Goal: Information Seeking & Learning: Learn about a topic

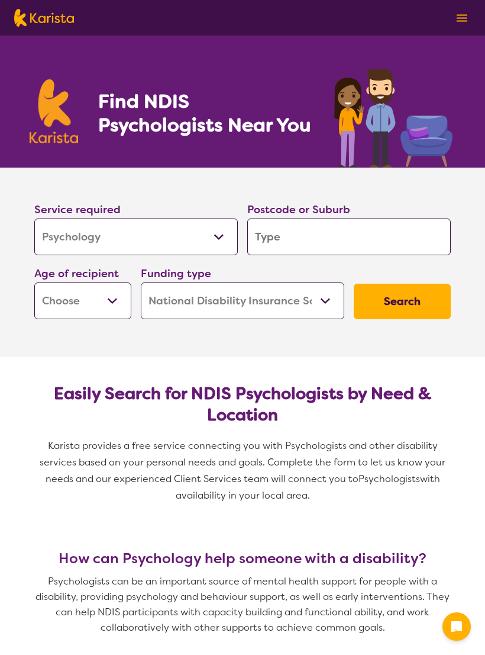
select select "Psychology"
select select "NDIS"
select select "Psychology"
select select "NDIS"
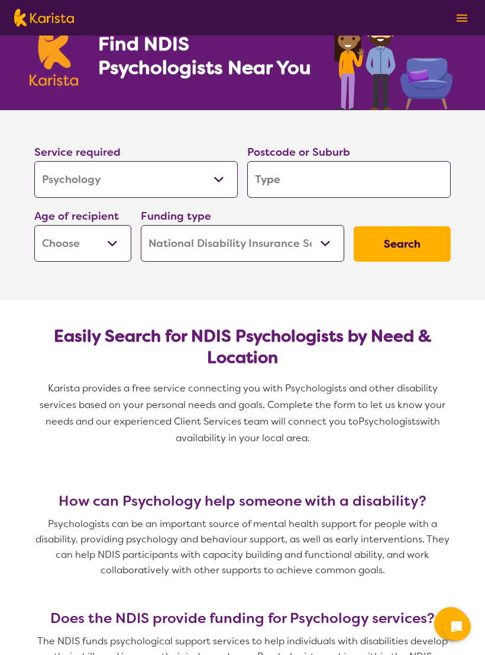
type input "4"
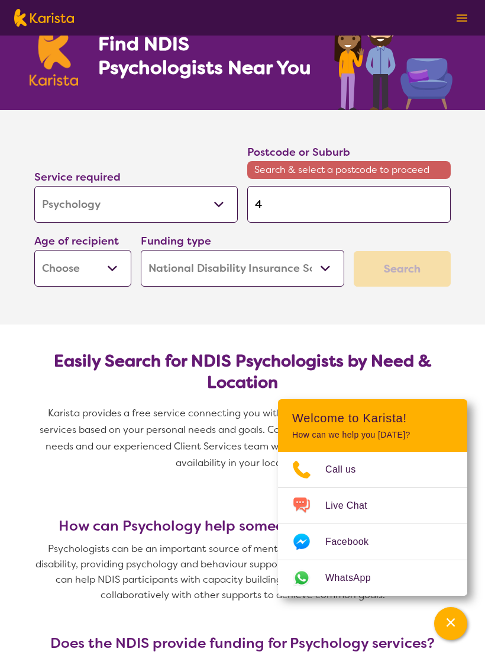
type input "41"
type input "411"
type input "4110"
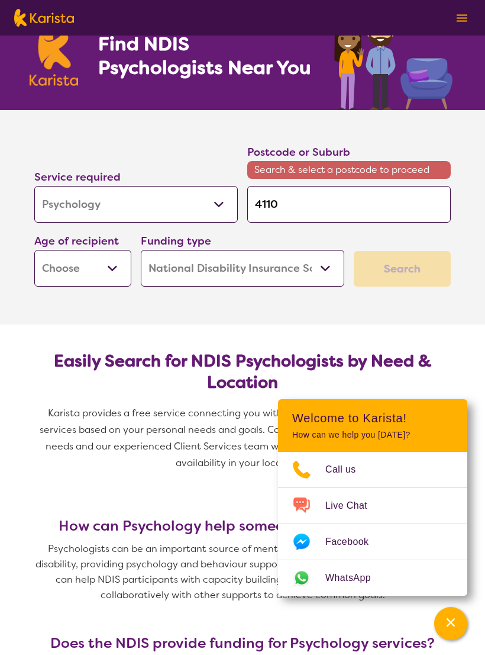
type input "4110"
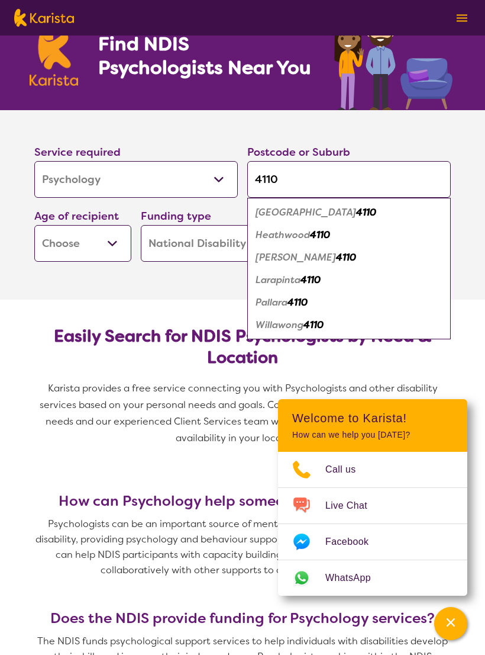
type input "4110"
click at [289, 236] on em "Heathwood" at bounding box center [283, 235] width 54 height 12
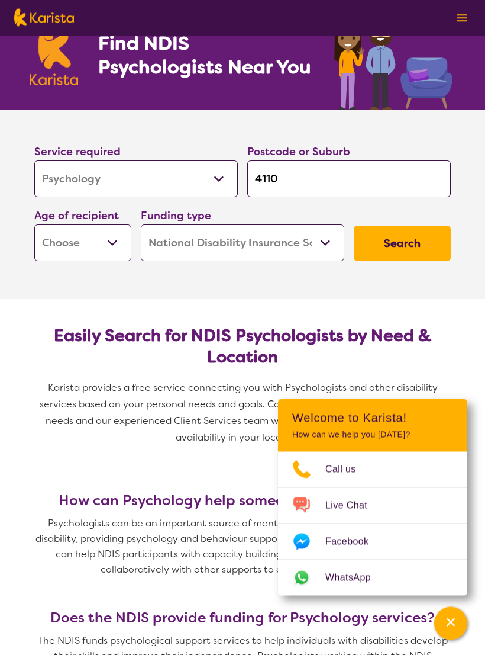
click at [66, 243] on select "Early Childhood - 0 to 9 Child - 10 to 11 Adolescent - 12 to 17 Adult - 18 to 6…" at bounding box center [82, 243] width 97 height 37
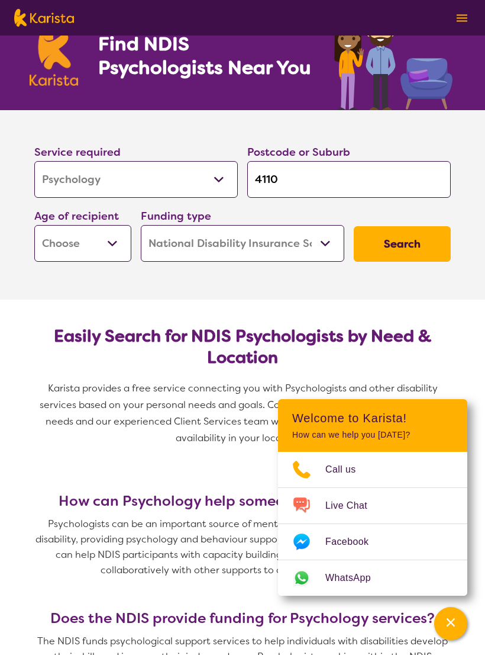
select select "AS"
click at [409, 234] on button "Search" at bounding box center [402, 244] width 97 height 36
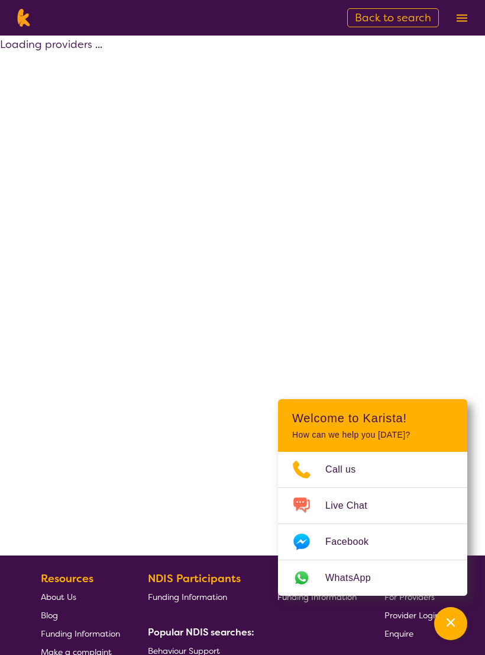
select select "by_score"
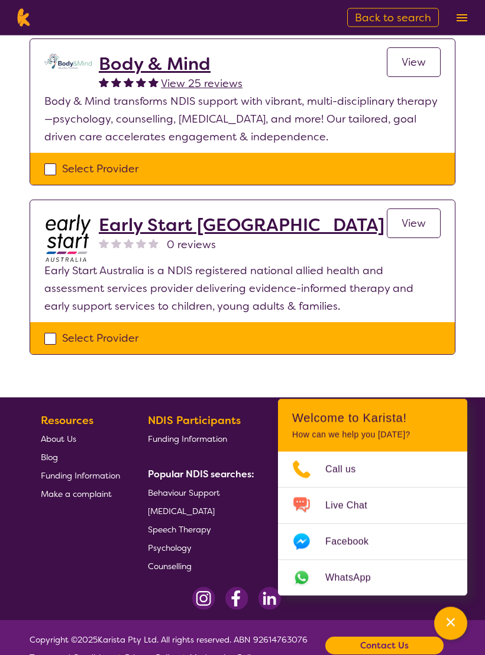
scroll to position [791, 0]
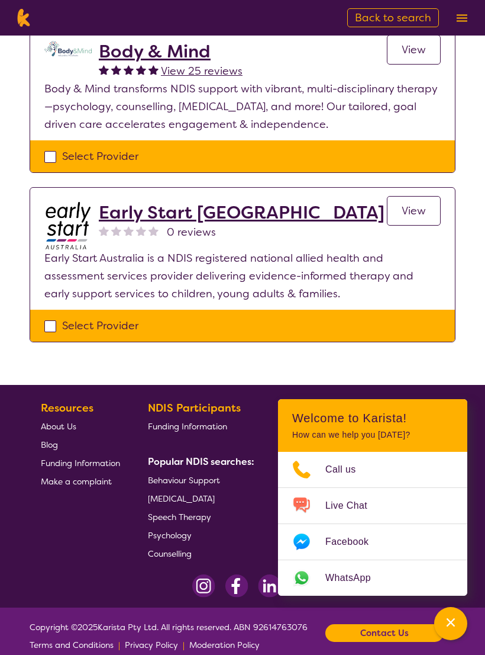
click at [150, 214] on h2 "Early Start [GEOGRAPHIC_DATA]" at bounding box center [242, 212] width 286 height 21
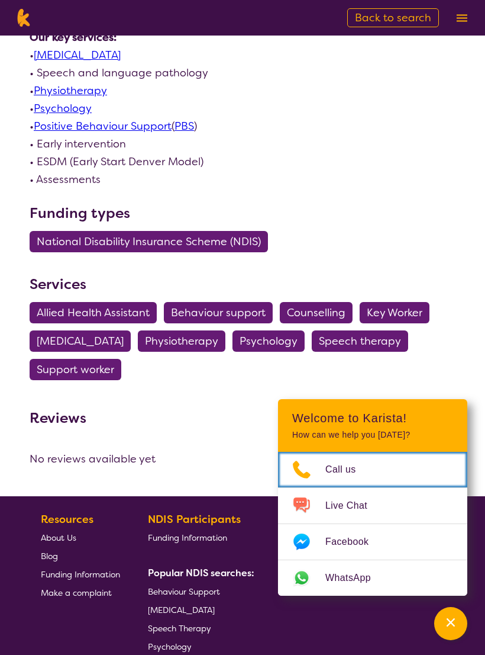
scroll to position [753, 0]
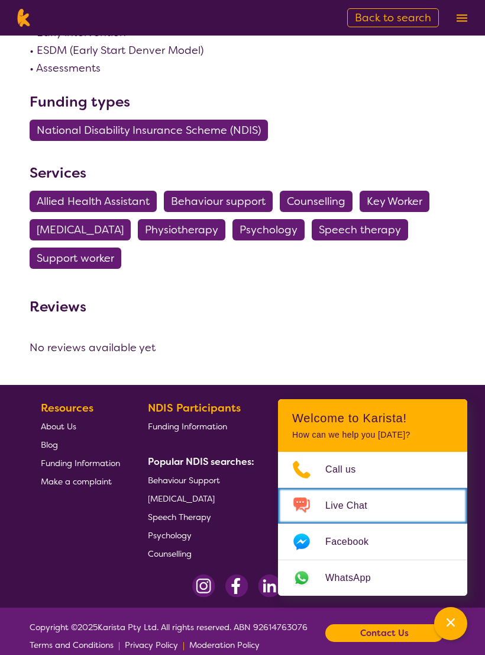
click at [390, 508] on link "Live Chat" at bounding box center [372, 506] width 189 height 36
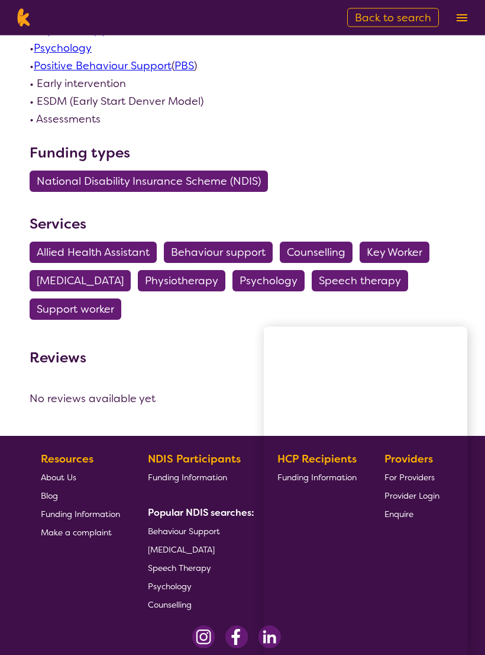
scroll to position [709, 0]
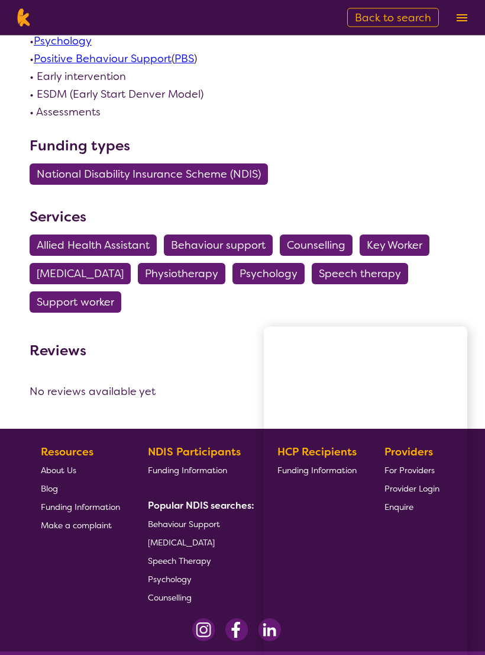
click at [291, 272] on span "Psychology" at bounding box center [269, 273] width 58 height 21
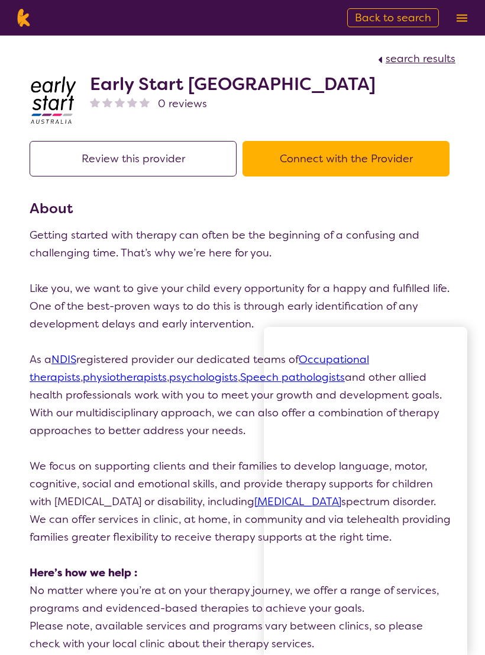
select select "Psychology"
select select "AS"
select select "NDIS"
select select "Psychology"
select select "AS"
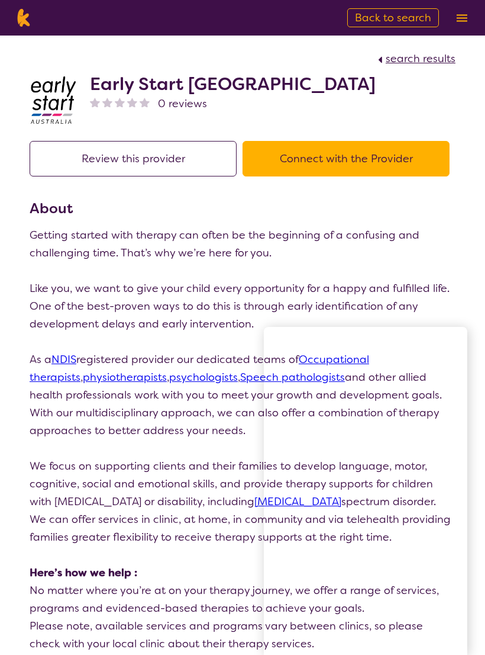
select select "NDIS"
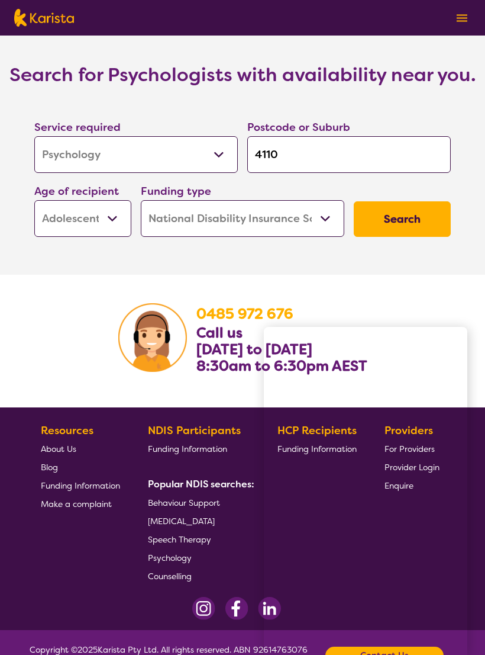
scroll to position [1869, 0]
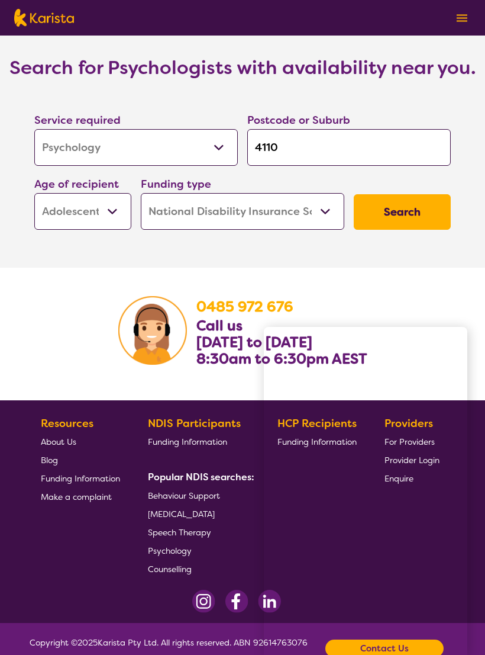
click at [411, 202] on button "Search" at bounding box center [402, 212] width 97 height 36
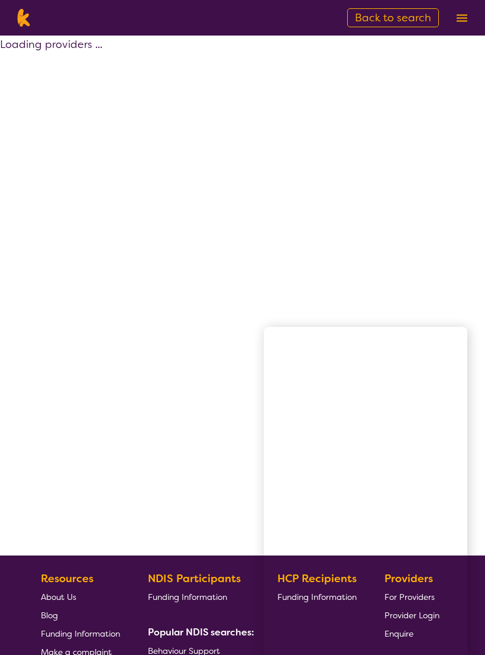
select select "by_score"
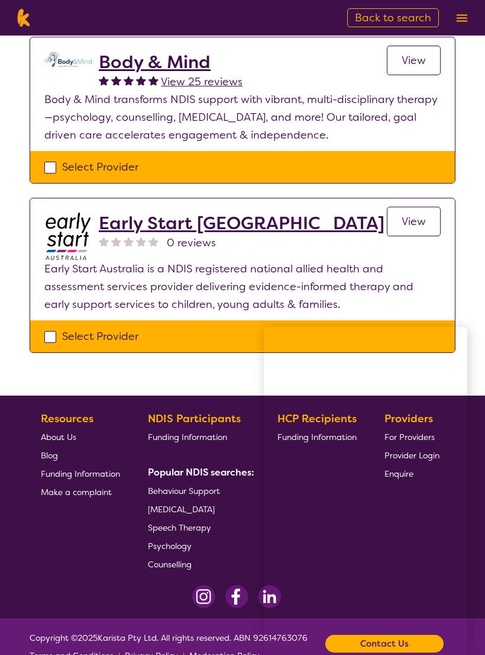
scroll to position [791, 0]
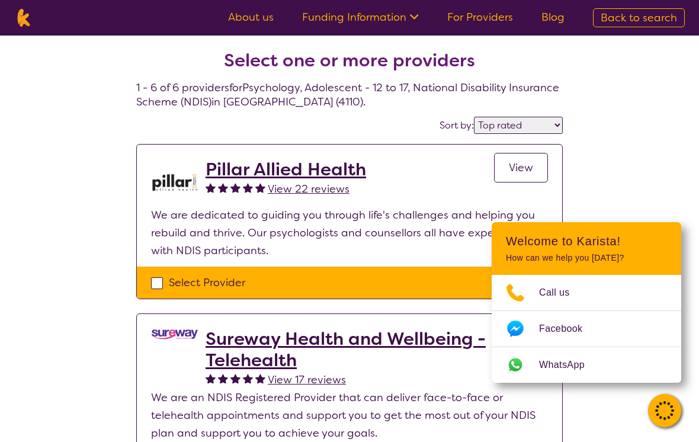
select select "by_score"
